Goal: Use online tool/utility: Utilize a website feature to perform a specific function

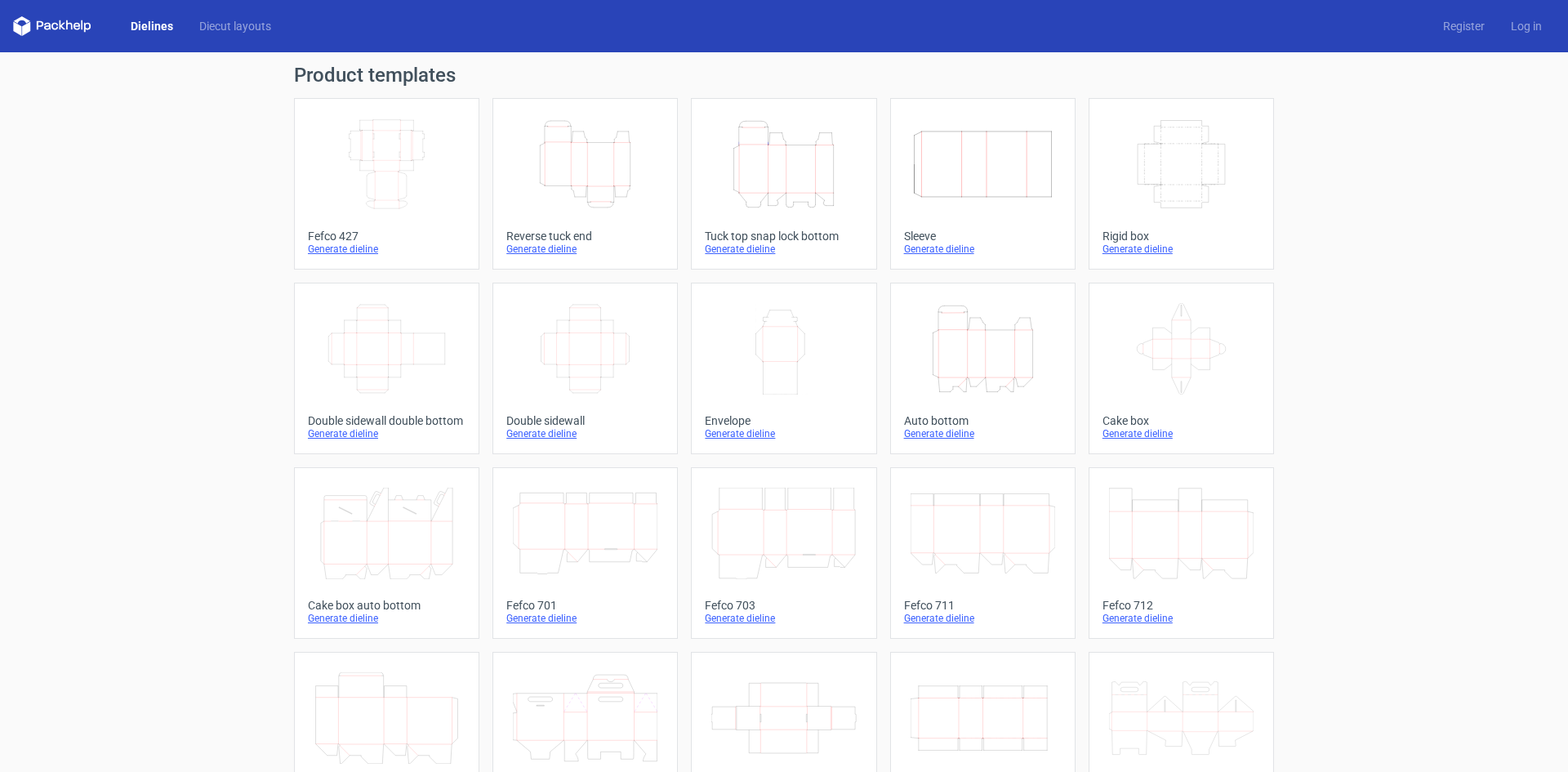
click at [357, 80] on h1 "Product templates" at bounding box center [784, 75] width 979 height 20
click at [209, 20] on link "Diecut layouts" at bounding box center [235, 26] width 98 height 16
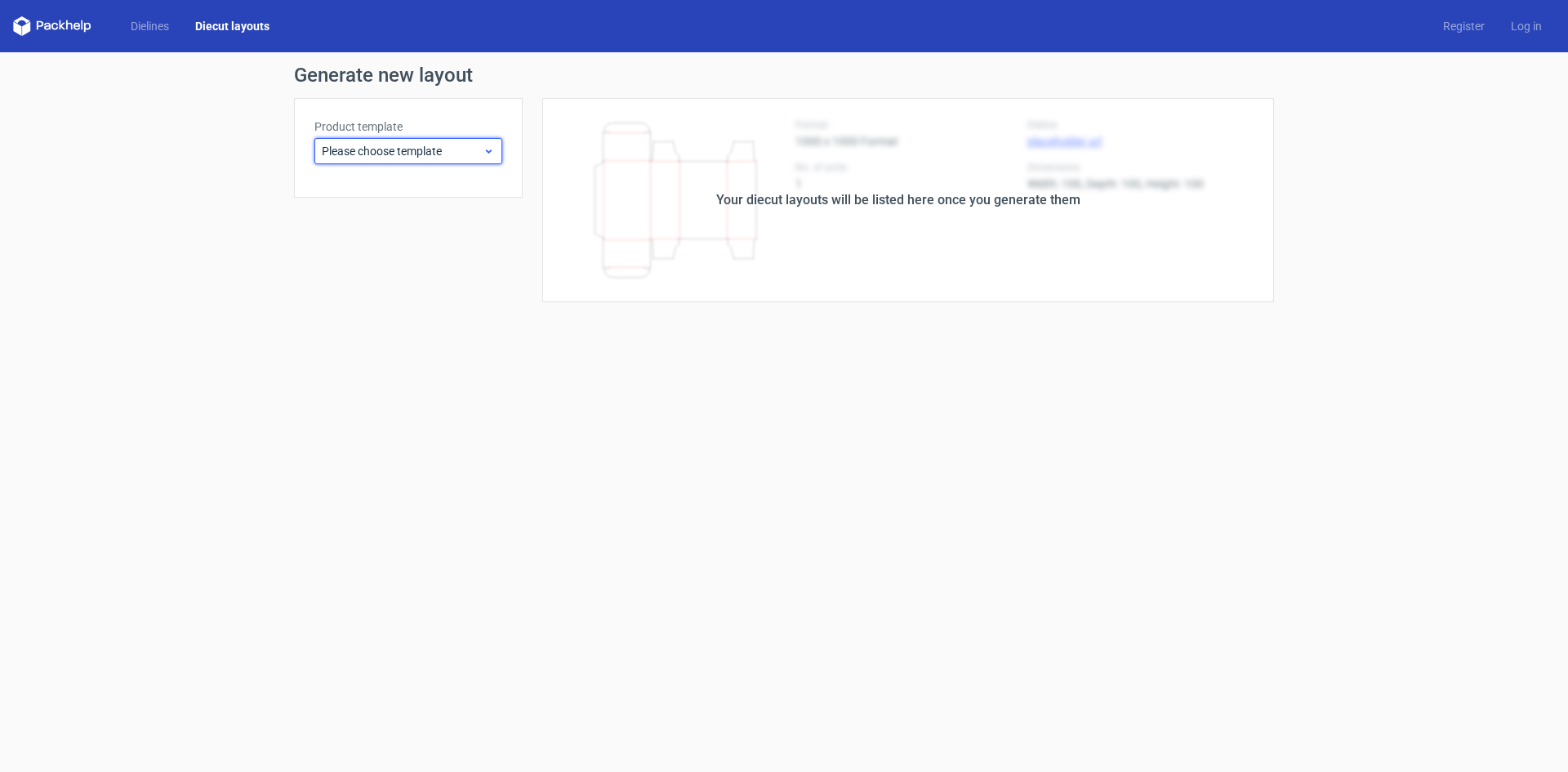
click at [391, 140] on div "Please choose template" at bounding box center [409, 151] width 188 height 26
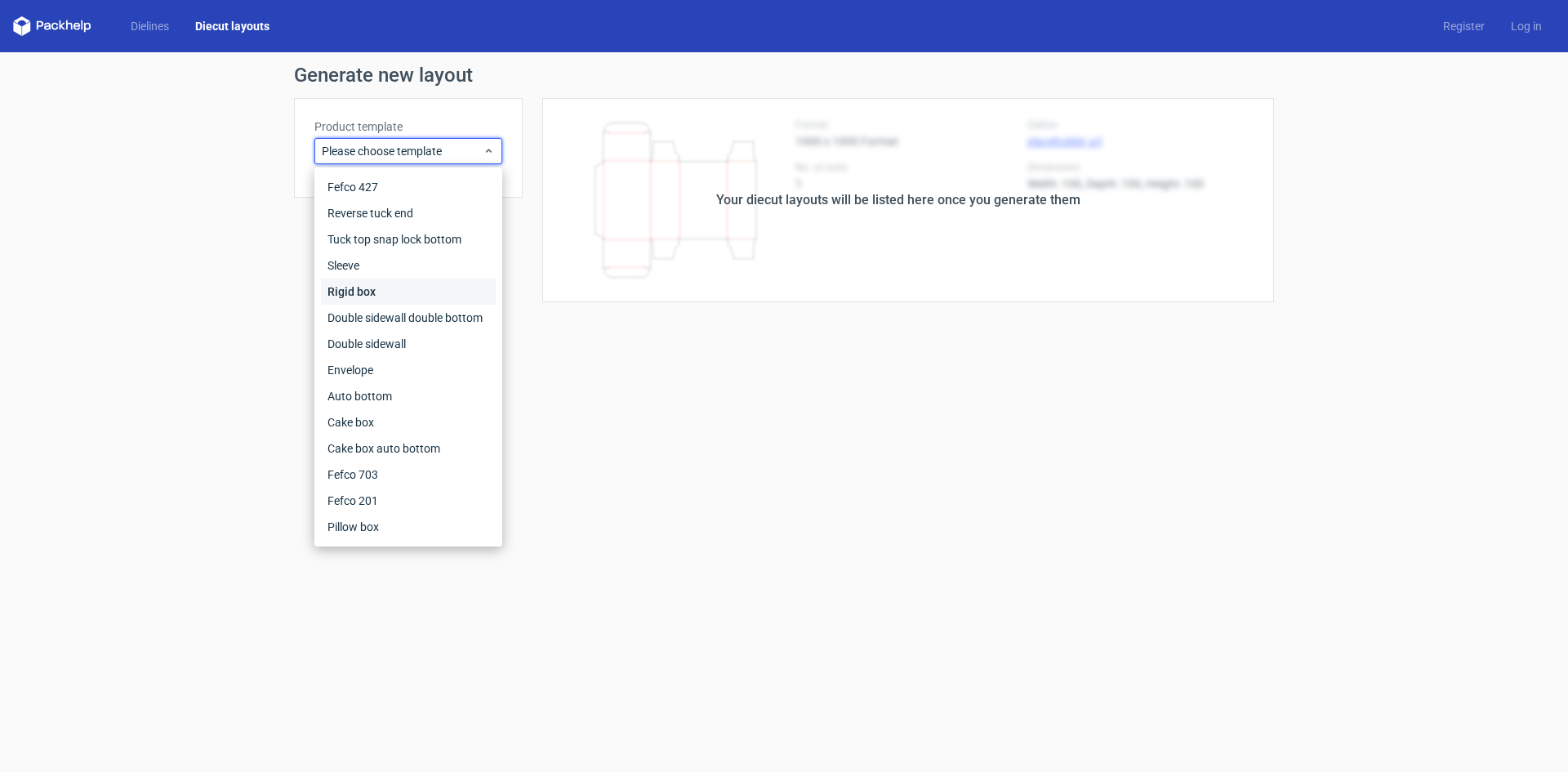
click at [381, 288] on div "Rigid box" at bounding box center [408, 292] width 175 height 26
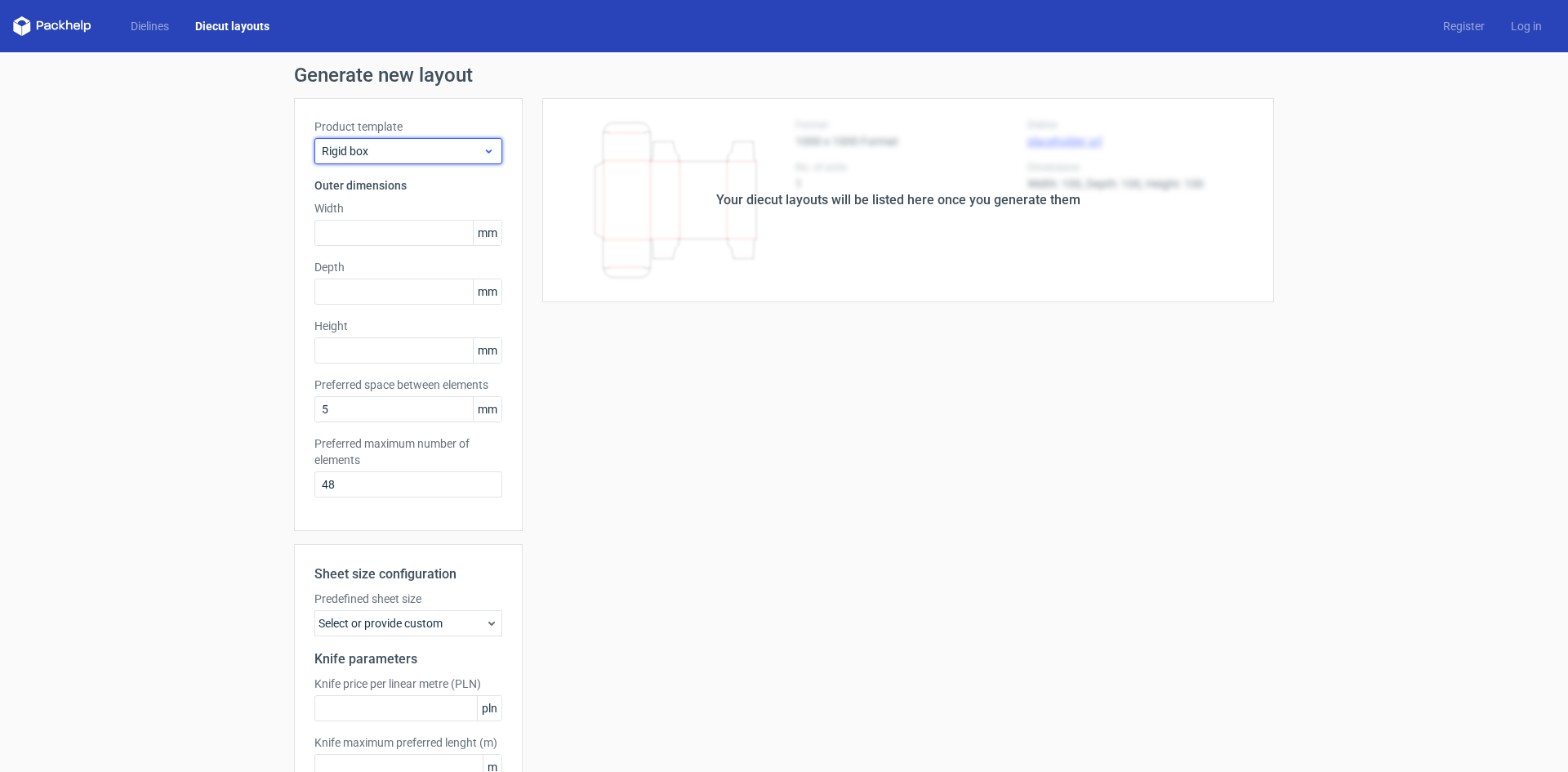
click at [339, 160] on div "Rigid box" at bounding box center [409, 151] width 188 height 26
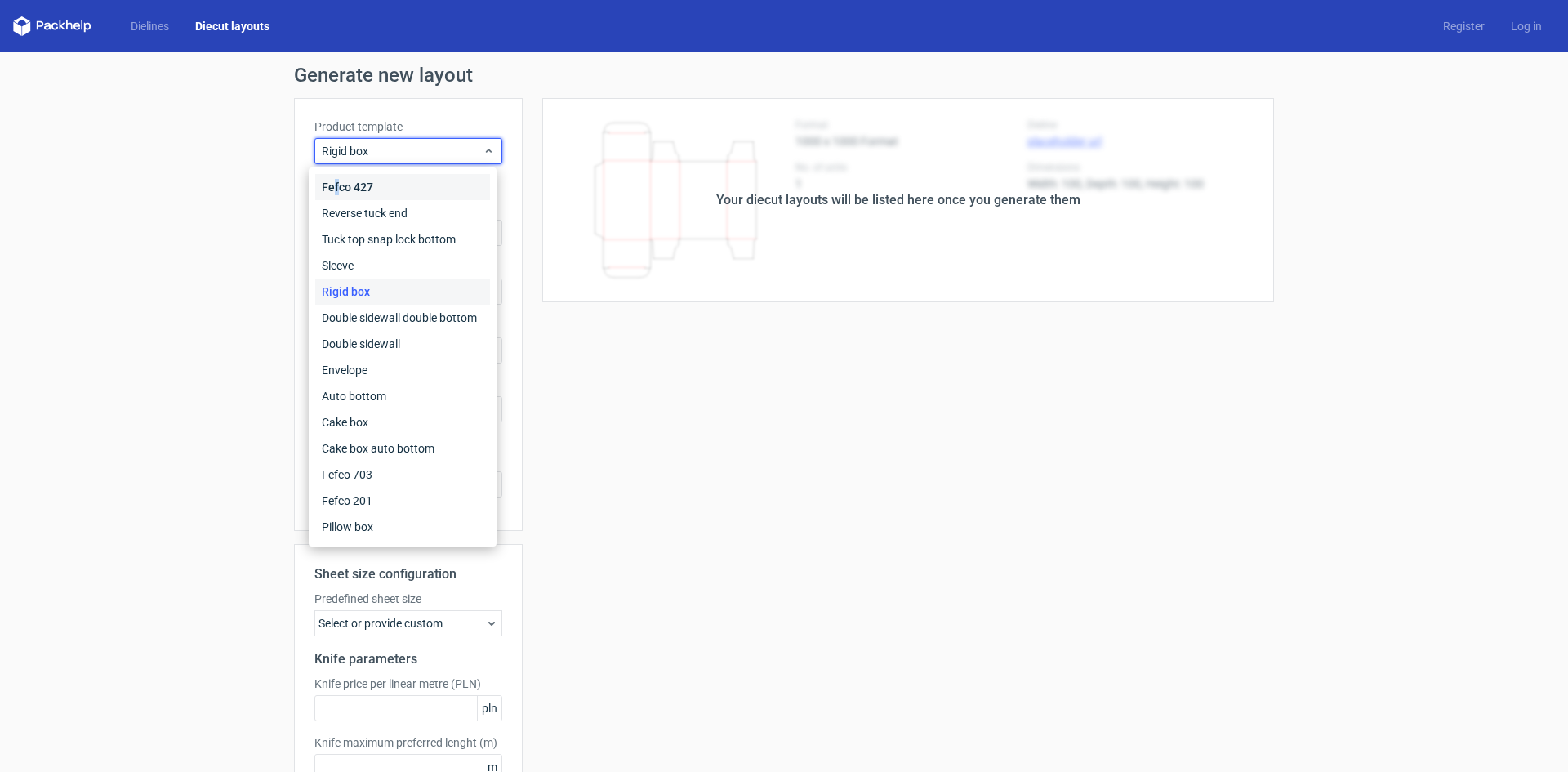
click at [337, 185] on div "Fefco 427" at bounding box center [402, 187] width 175 height 26
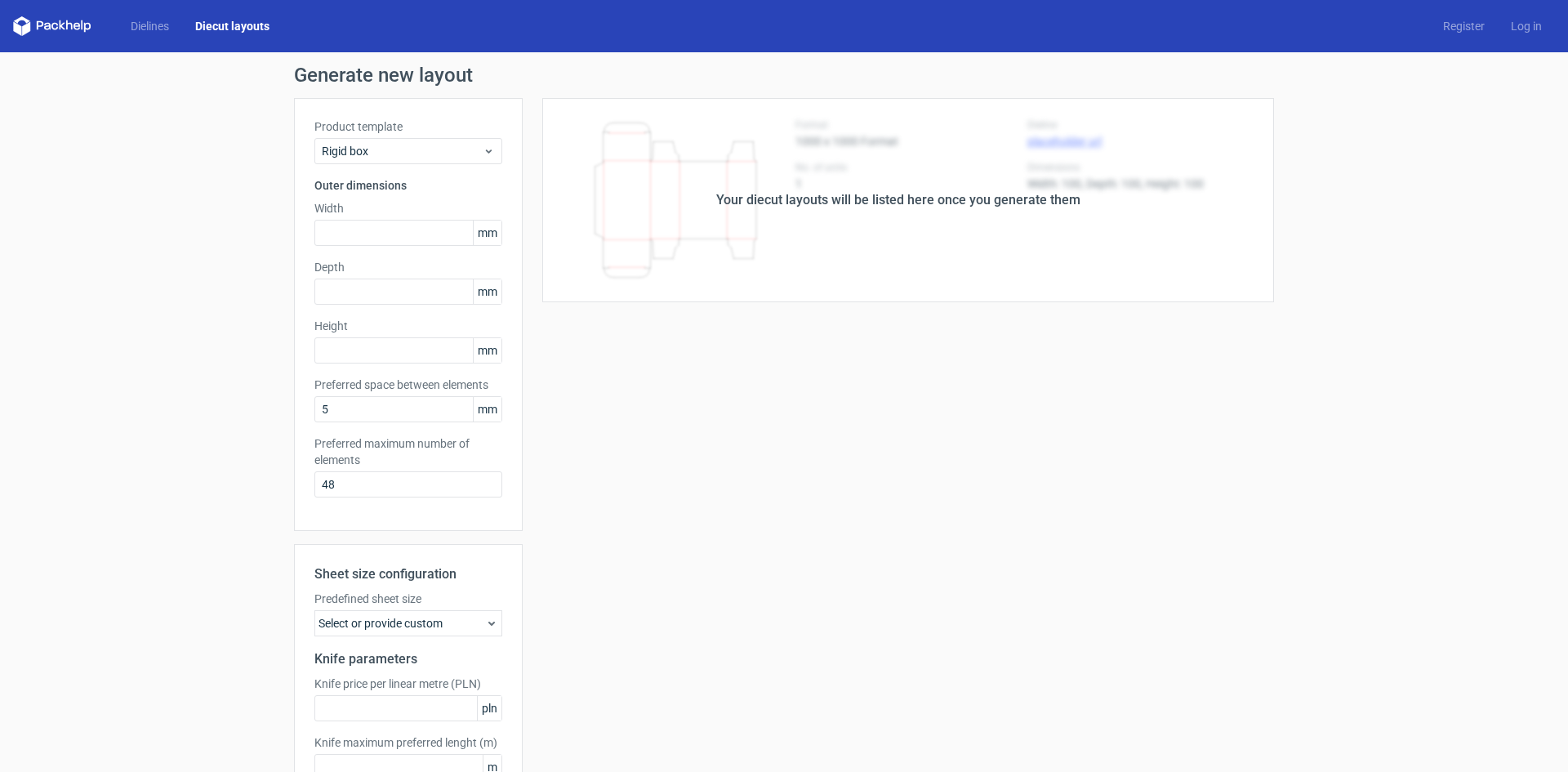
click at [66, 25] on icon at bounding box center [69, 25] width 7 height 10
click at [143, 29] on link "Dielines" at bounding box center [150, 26] width 65 height 16
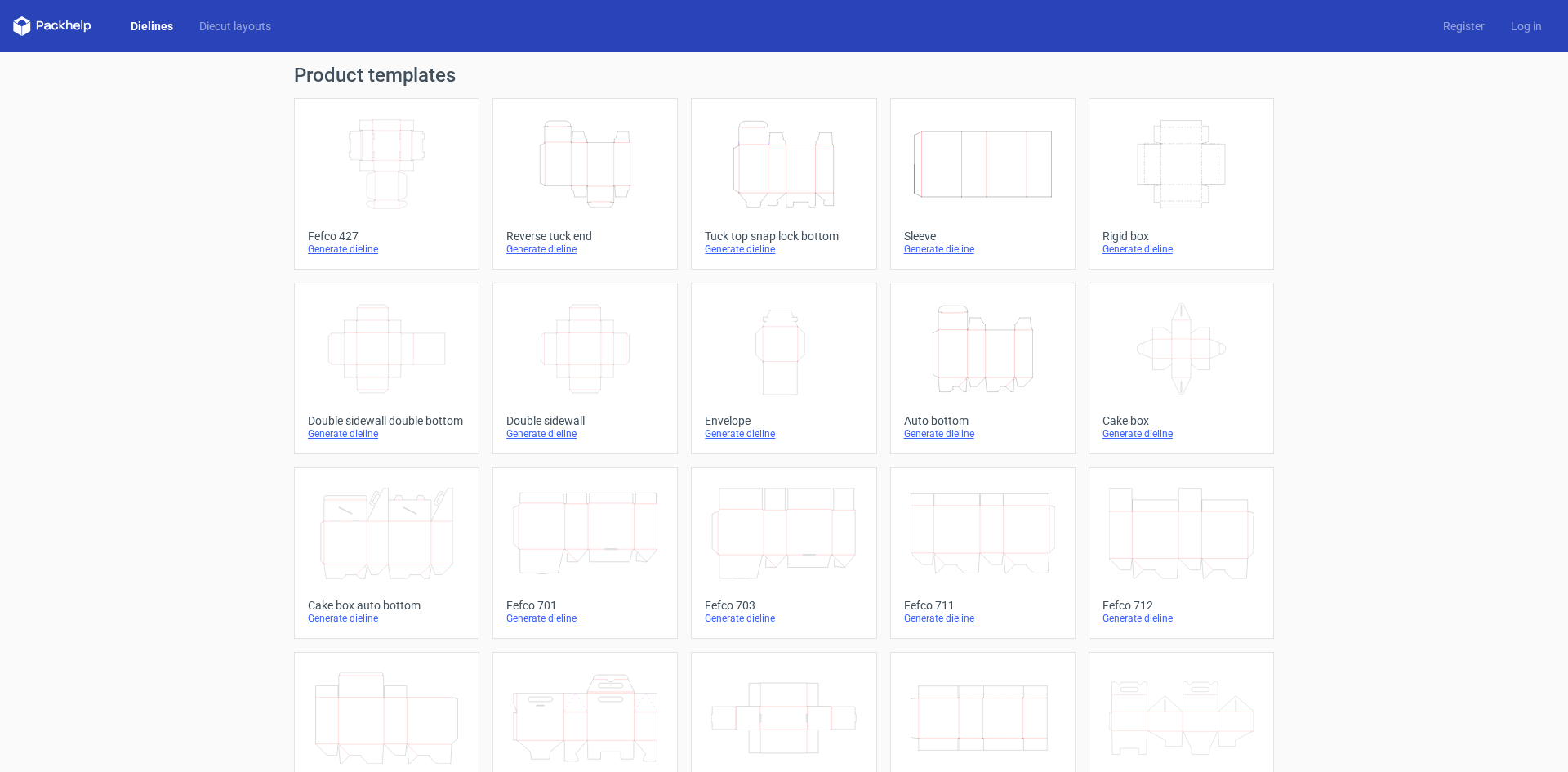
click at [190, 241] on div "Product templates Width Depth Height Fefco 427 Generate dieline Height Depth Wi…" at bounding box center [784, 536] width 1568 height 969
click at [982, 177] on icon "Width Depth Height" at bounding box center [982, 164] width 145 height 92
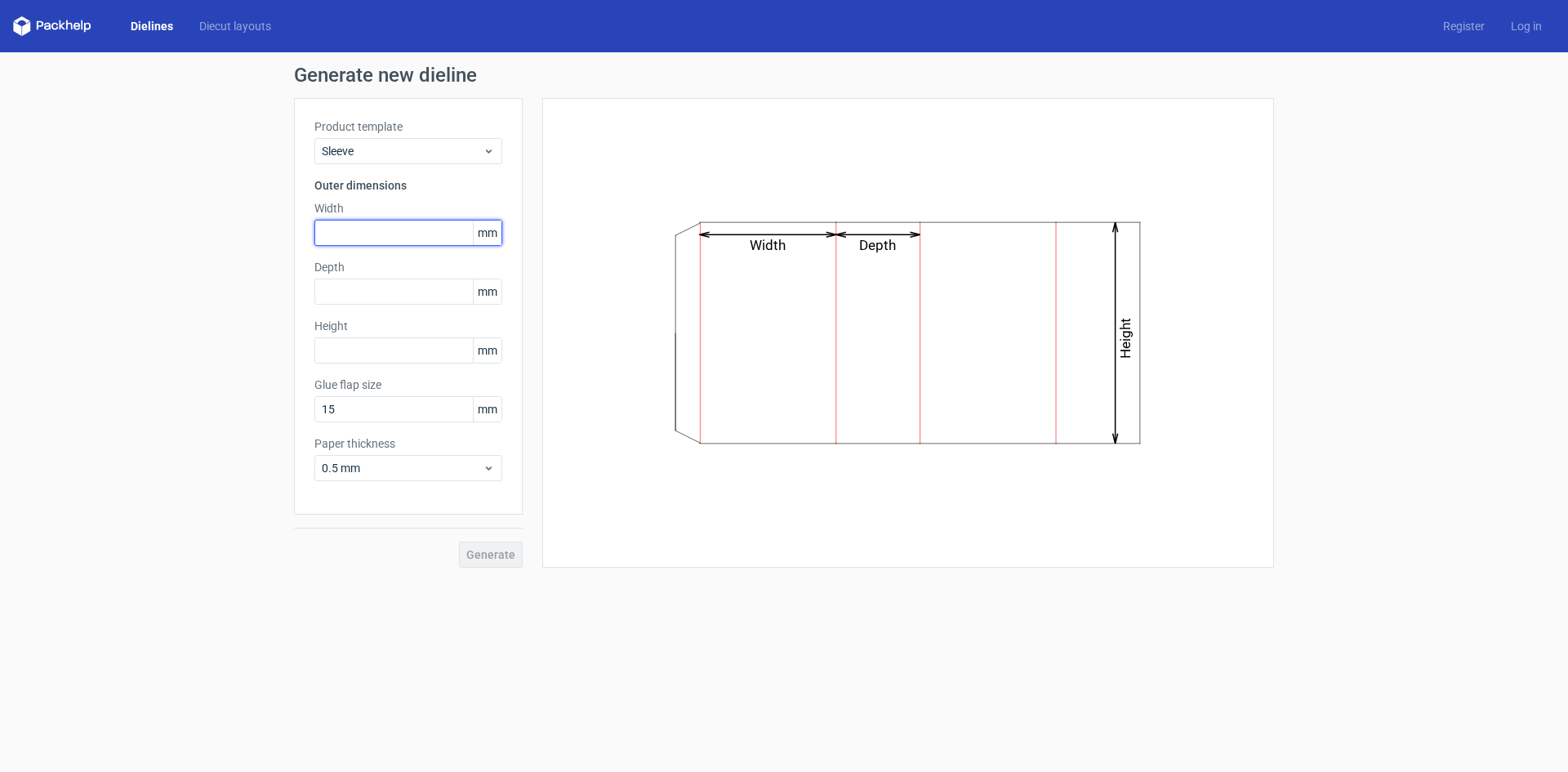
click at [390, 230] on input "text" at bounding box center [409, 233] width 188 height 26
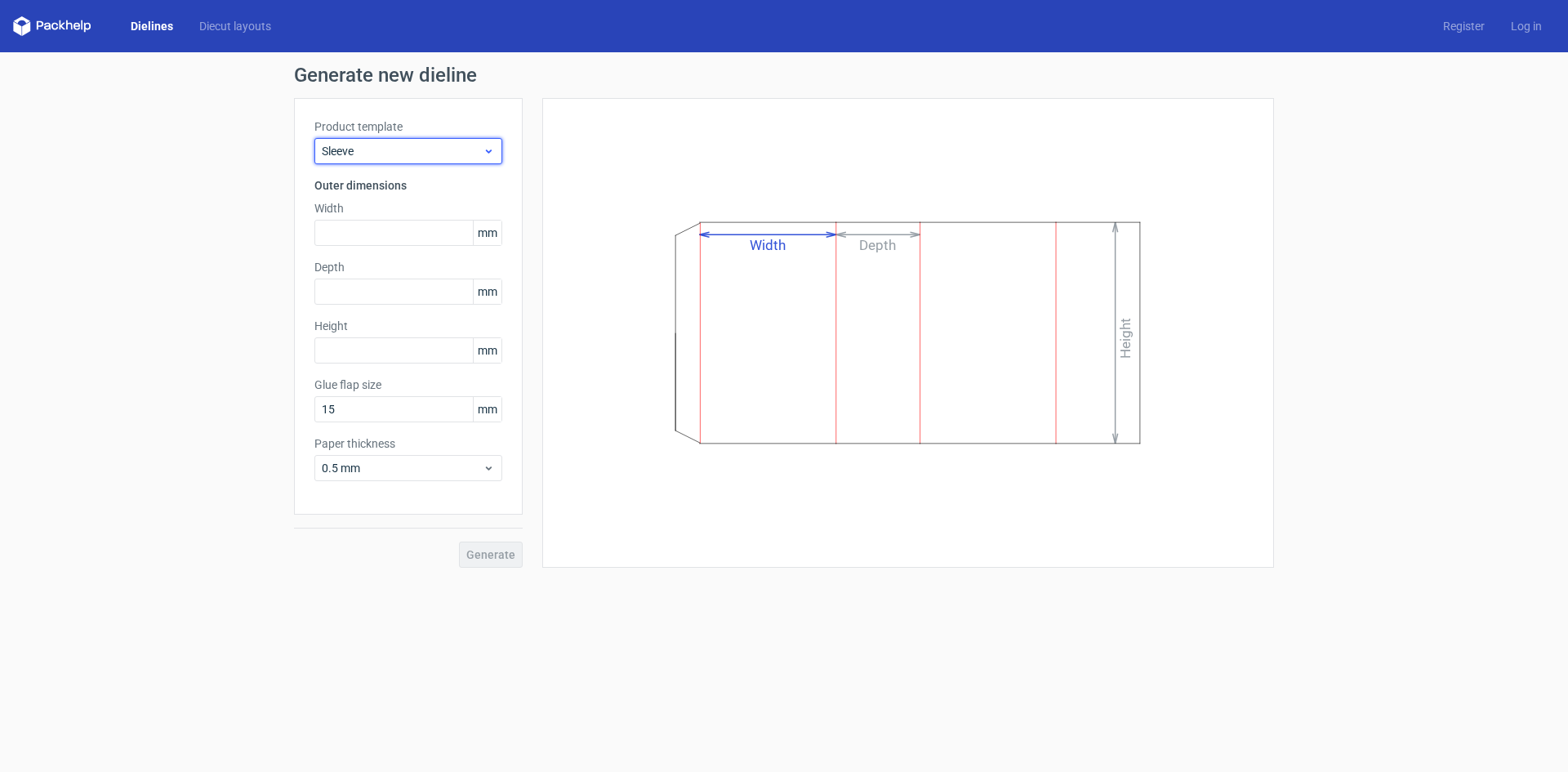
click at [333, 145] on span "Sleeve" at bounding box center [402, 151] width 161 height 16
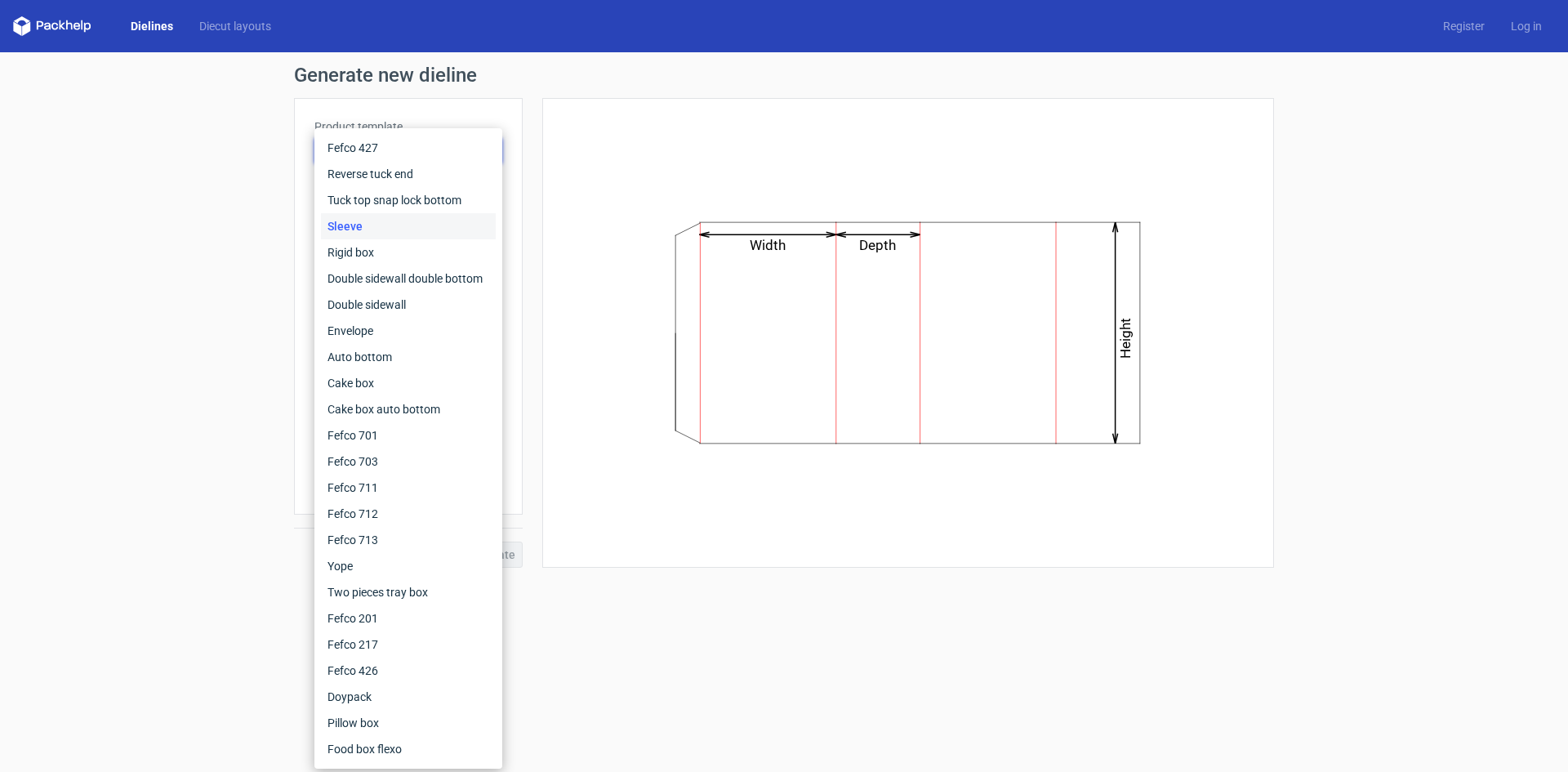
click at [535, 161] on div "Width Depth Height" at bounding box center [898, 333] width 752 height 470
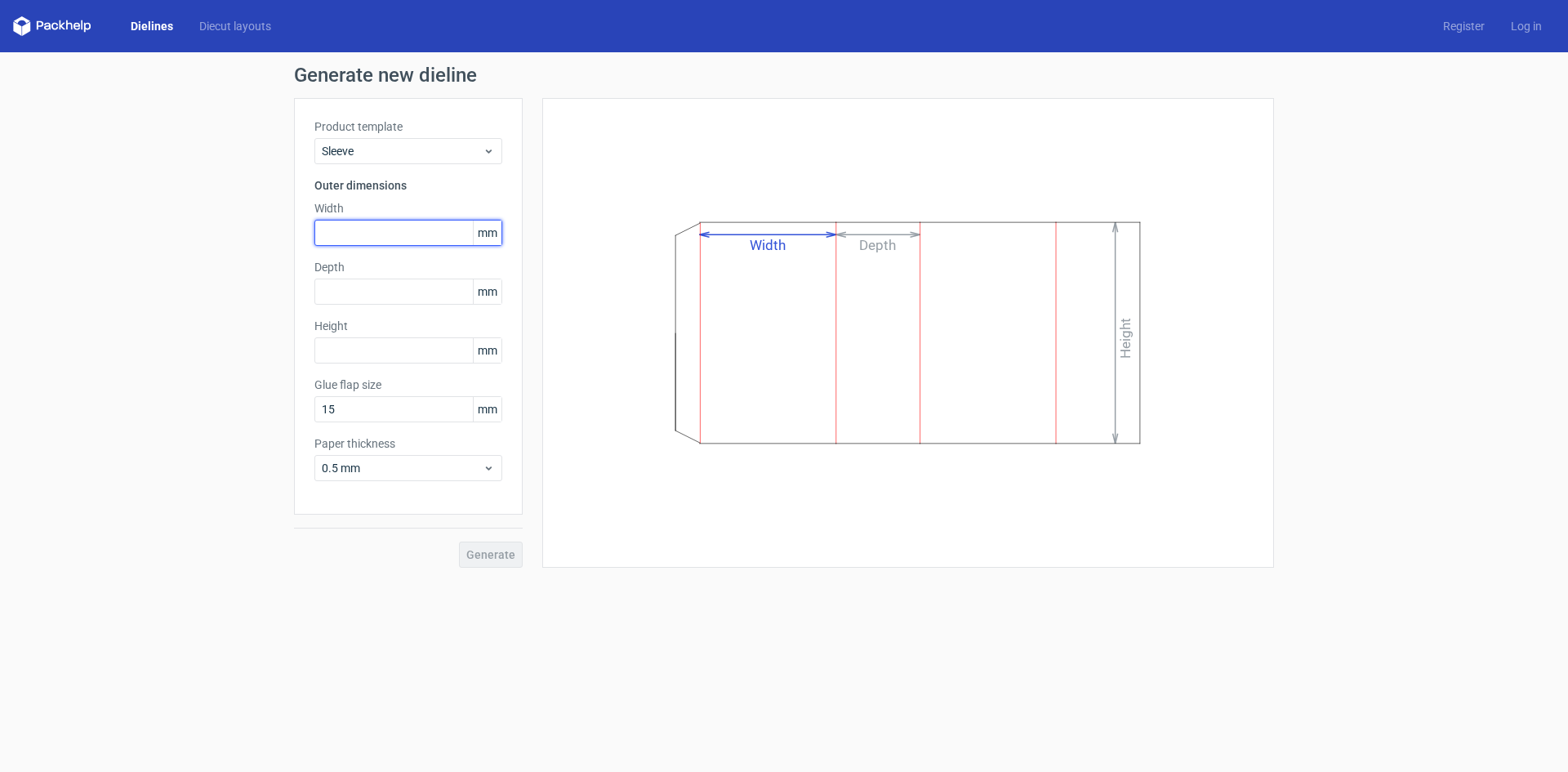
click at [381, 234] on input "text" at bounding box center [409, 233] width 188 height 26
type input "45"
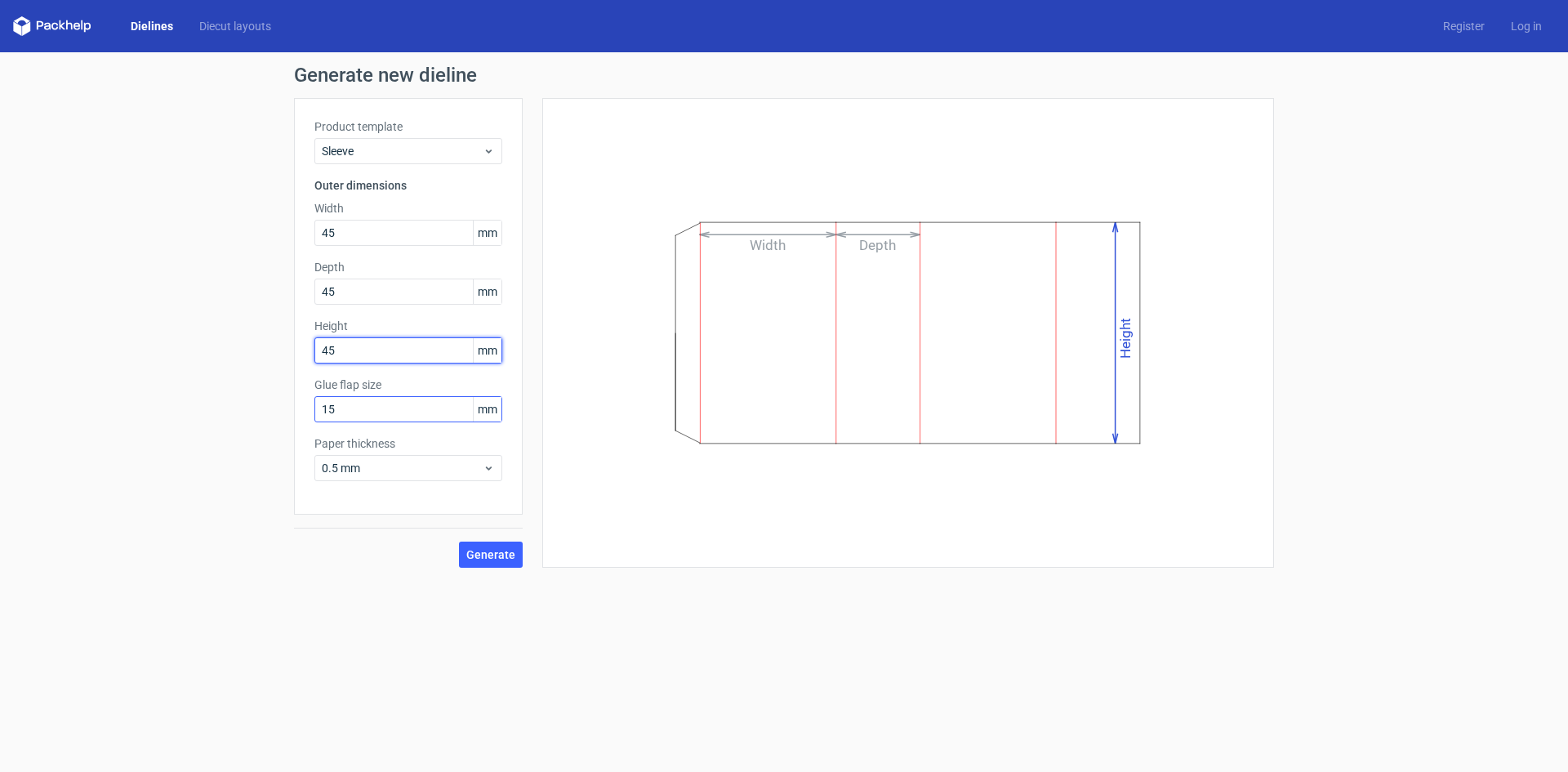
type input "45"
click at [387, 413] on input "15" at bounding box center [409, 409] width 188 height 26
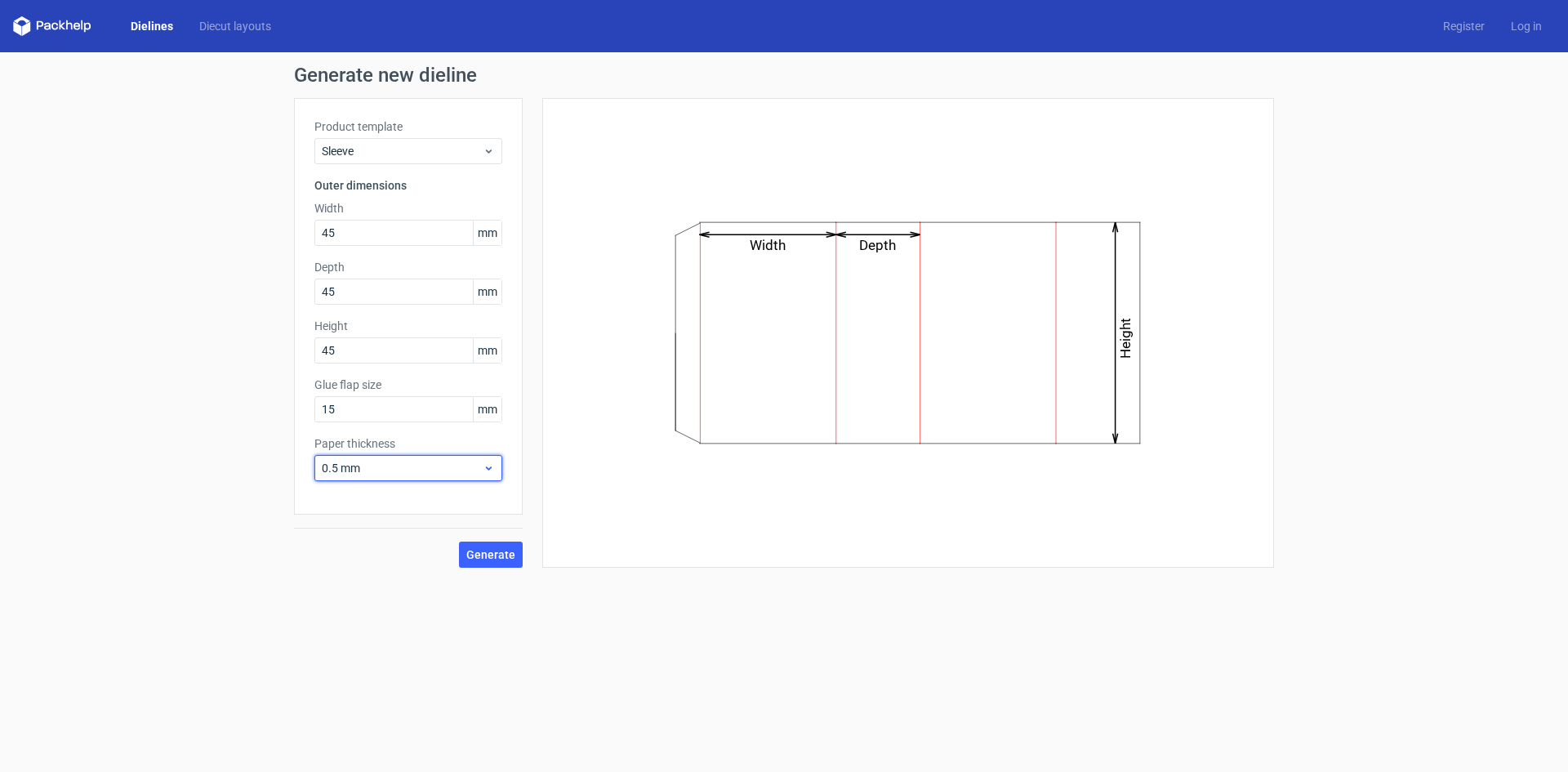
click at [404, 475] on span "0.5 mm" at bounding box center [402, 468] width 161 height 16
click at [396, 563] on div "1 mm" at bounding box center [408, 556] width 175 height 26
click at [502, 555] on span "Generate" at bounding box center [491, 554] width 49 height 11
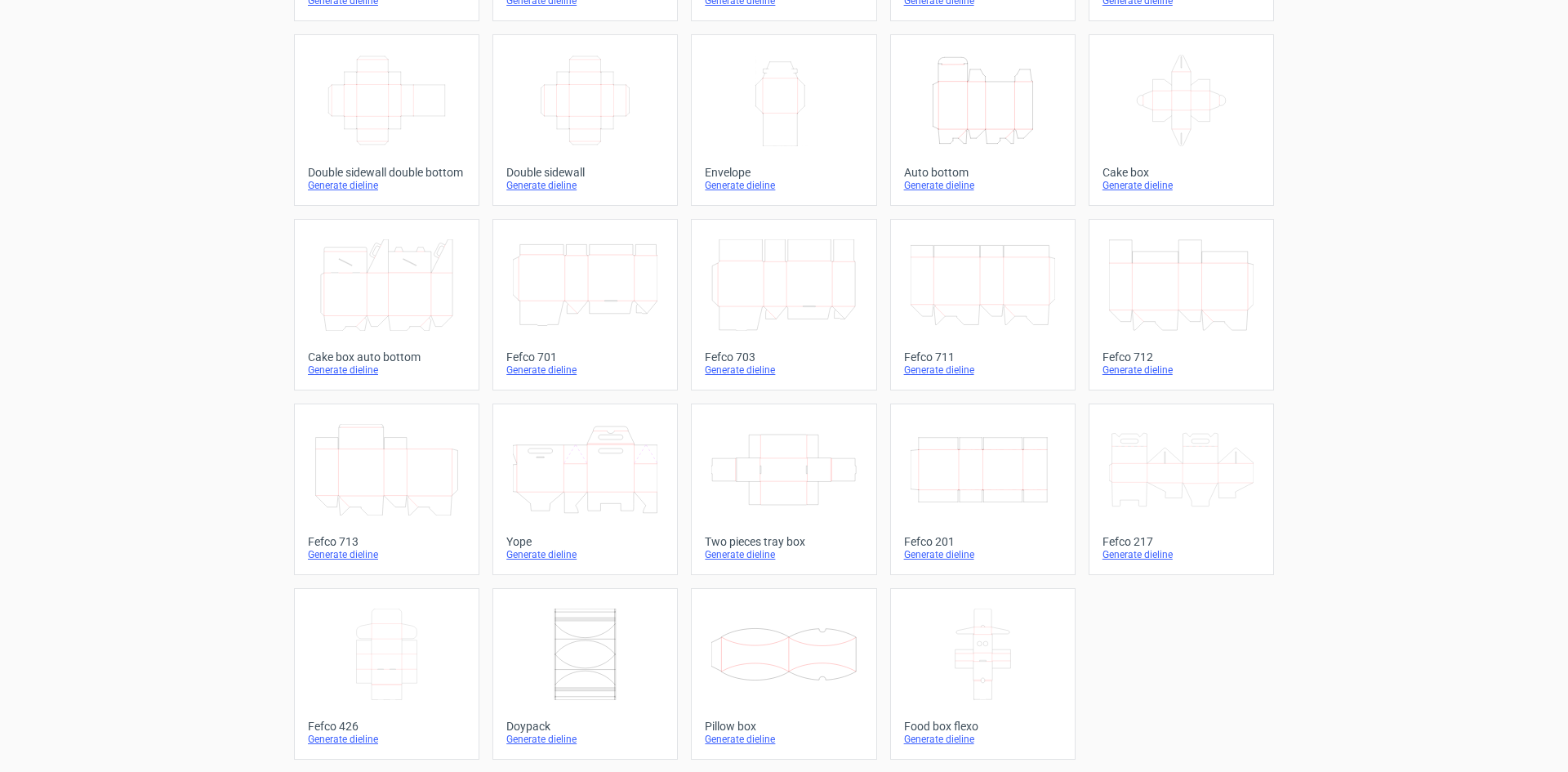
scroll to position [249, 0]
click at [807, 471] on icon at bounding box center [784, 469] width 145 height 92
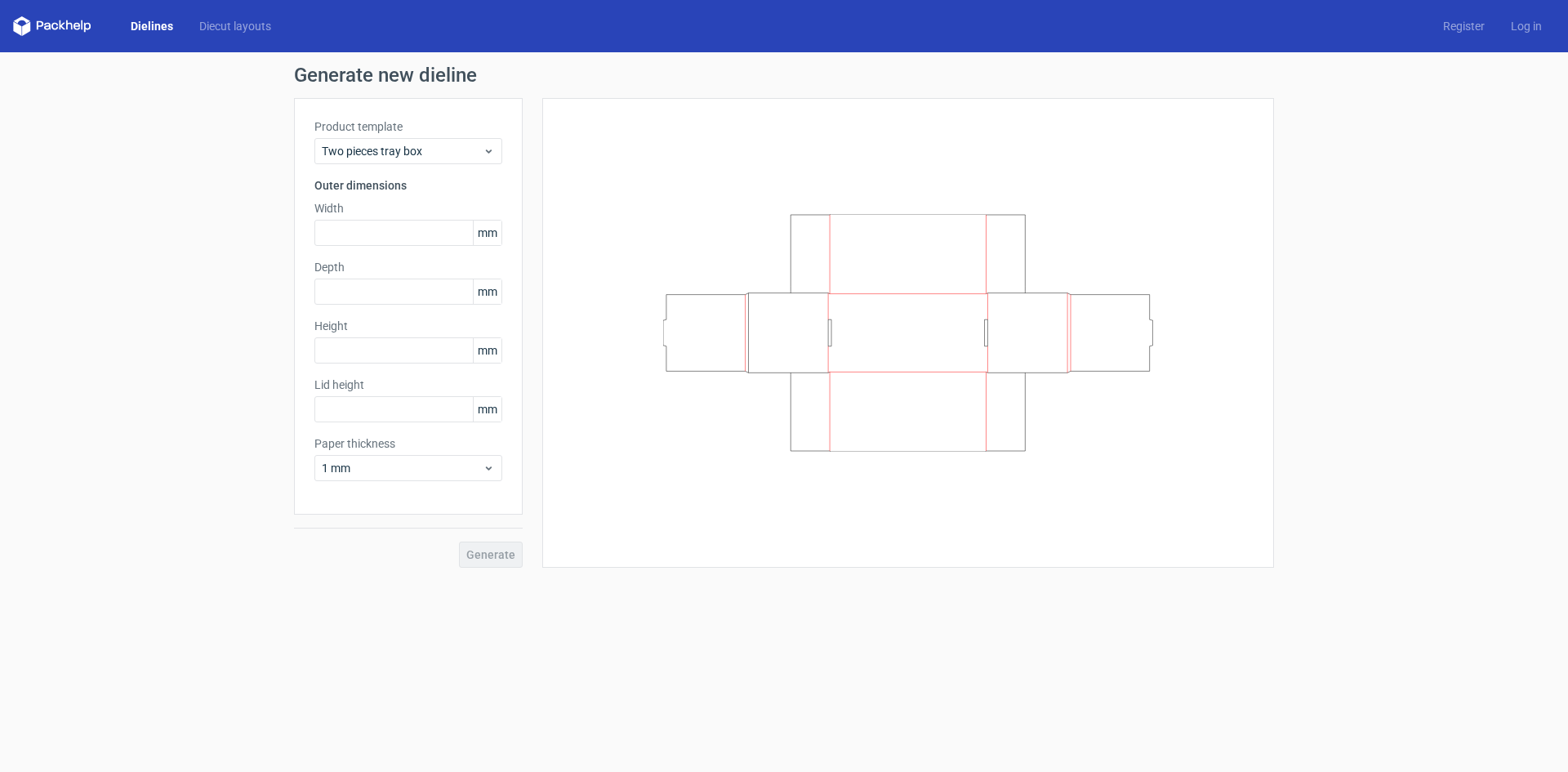
click at [716, 325] on icon at bounding box center [907, 333] width 490 height 238
